Goal: Task Accomplishment & Management: Manage account settings

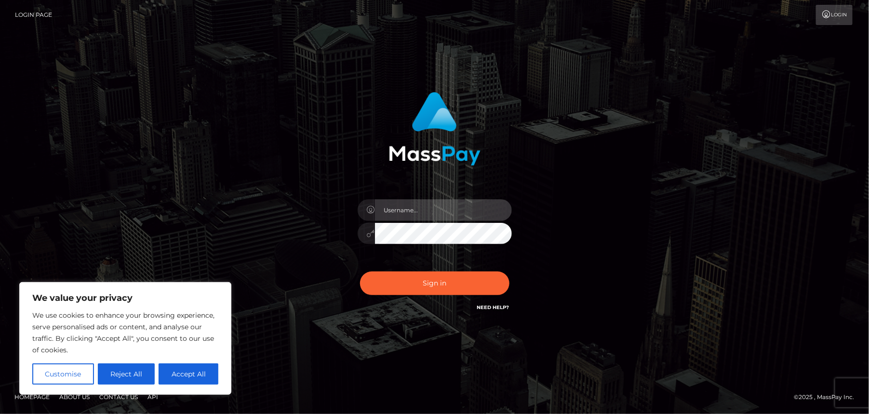
click at [423, 211] on input "text" at bounding box center [443, 210] width 137 height 22
type input "[EMAIL_ADDRESS][DOMAIN_NAME]"
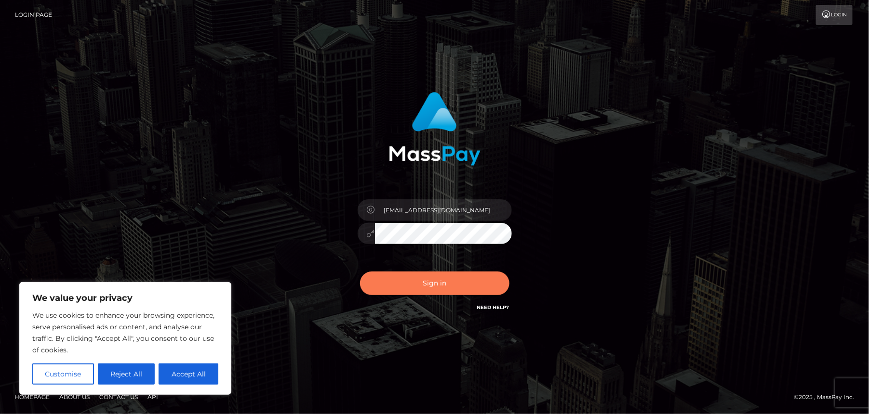
click at [452, 284] on button "Sign in" at bounding box center [434, 284] width 149 height 24
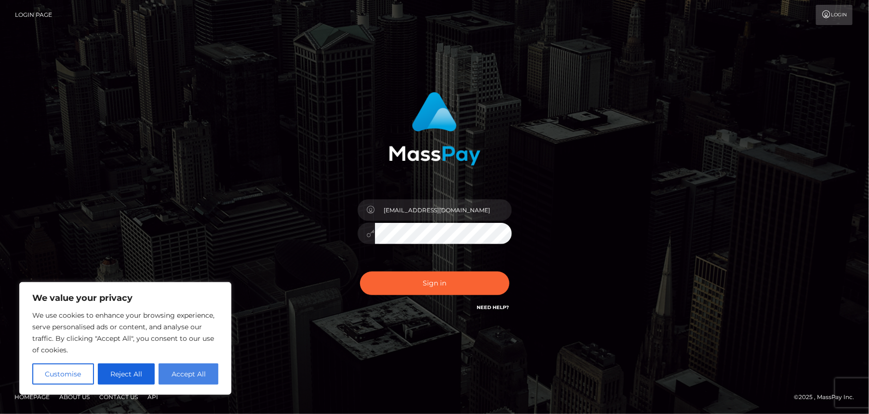
click at [202, 375] on button "Accept All" at bounding box center [188, 374] width 60 height 21
checkbox input "true"
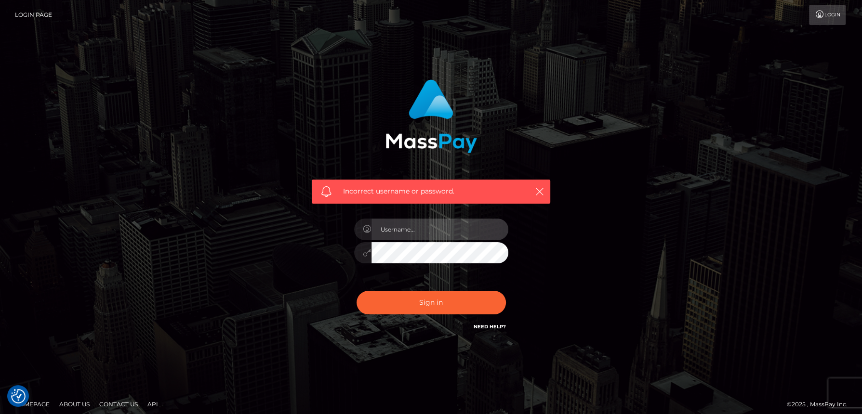
click at [427, 232] on input "text" at bounding box center [439, 230] width 137 height 22
type input "[EMAIL_ADDRESS][DOMAIN_NAME]"
click at [365, 253] on icon at bounding box center [367, 253] width 8 height 8
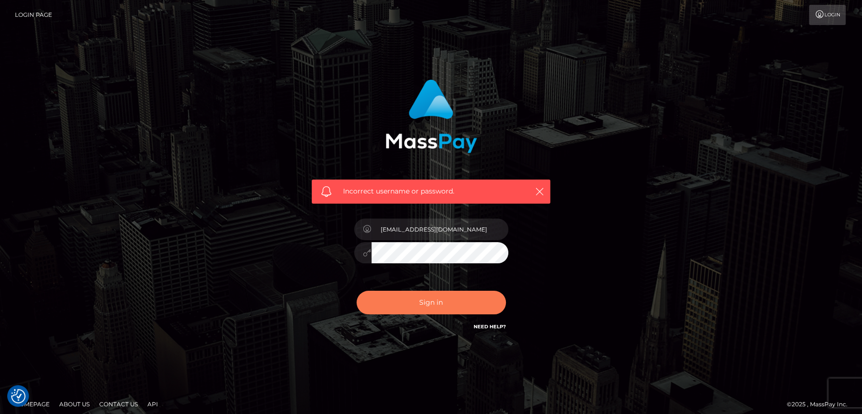
click at [421, 301] on button "Sign in" at bounding box center [430, 303] width 149 height 24
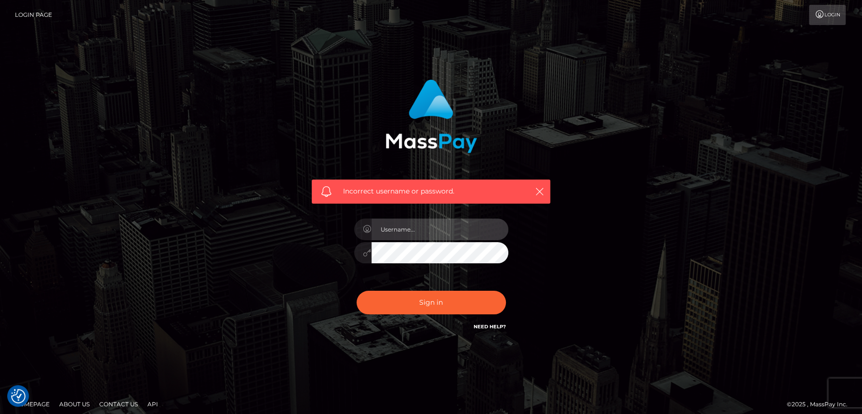
click at [409, 229] on input "text" at bounding box center [439, 230] width 137 height 22
type input "[EMAIL_ADDRESS][DOMAIN_NAME]"
click at [336, 255] on div "Incorrect username or password. [EMAIL_ADDRESS][DOMAIN_NAME]" at bounding box center [430, 205] width 253 height 267
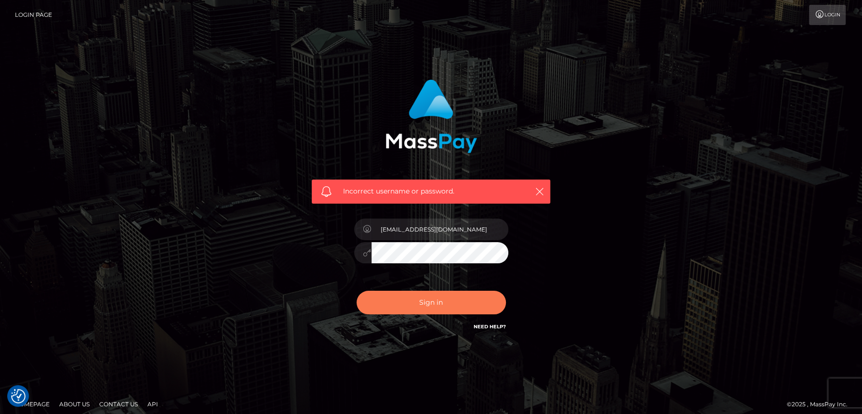
click at [387, 303] on button "Sign in" at bounding box center [430, 303] width 149 height 24
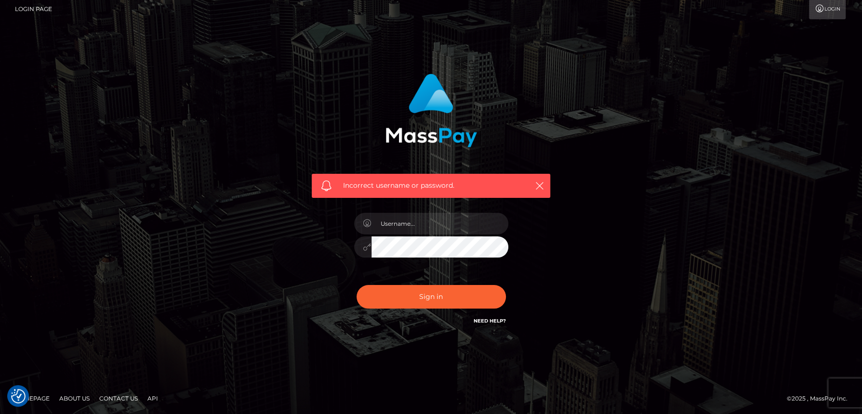
scroll to position [7, 0]
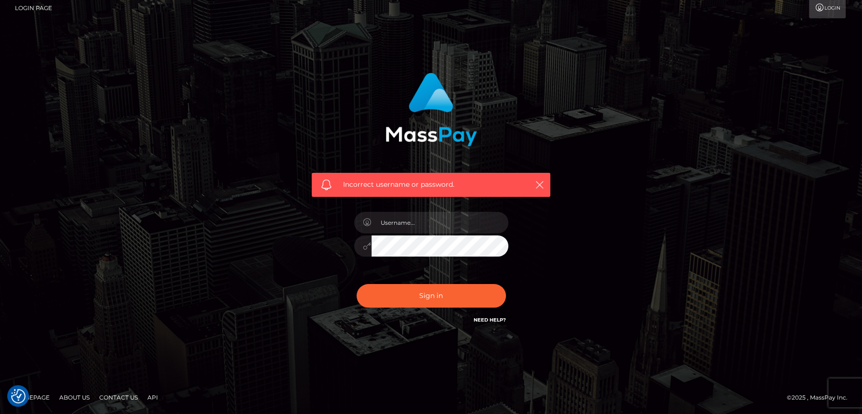
click at [484, 319] on link "Need Help?" at bounding box center [490, 320] width 32 height 6
click at [674, 350] on div "Incorrect username or password." at bounding box center [431, 204] width 862 height 422
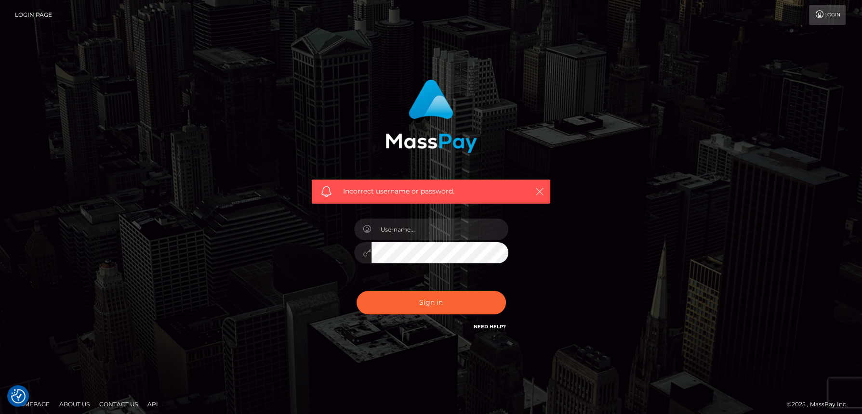
click at [541, 188] on icon "button" at bounding box center [540, 192] width 10 height 10
click at [540, 189] on icon "button" at bounding box center [540, 192] width 10 height 10
click at [539, 190] on icon "button" at bounding box center [540, 192] width 10 height 10
click at [831, 16] on link "Login" at bounding box center [827, 15] width 37 height 20
